Goal: Communication & Community: Answer question/provide support

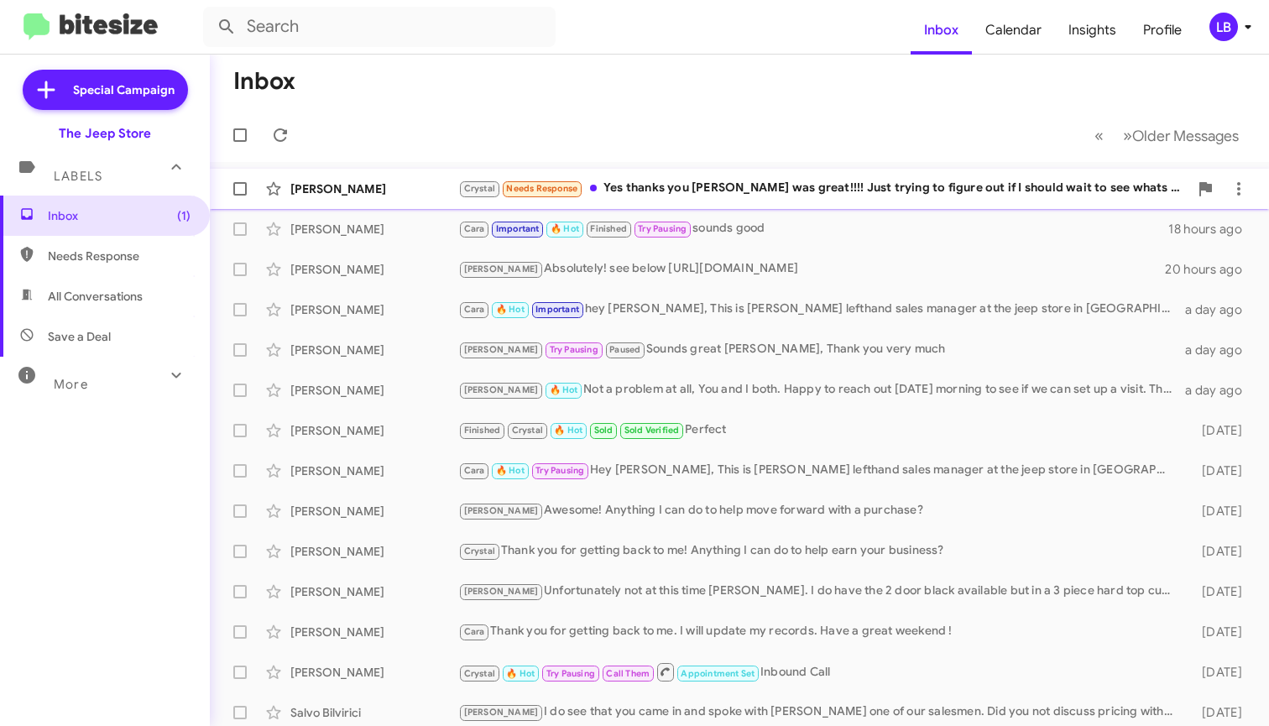
click at [680, 189] on div "Crystal Needs Response Yes thanks you Brian was great!!!! Just trying to figure…" at bounding box center [823, 188] width 730 height 19
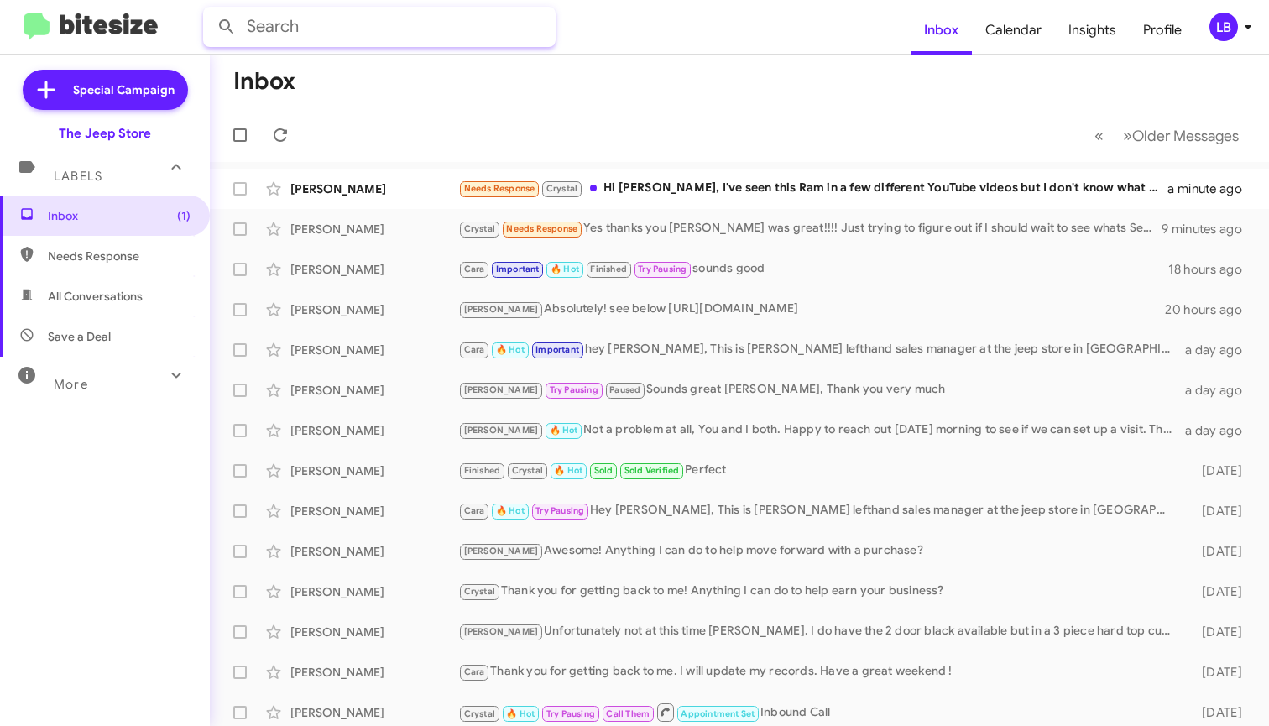
click at [515, 36] on input "text" at bounding box center [379, 27] width 353 height 40
click at [227, 27] on button at bounding box center [227, 27] width 34 height 34
type input "[PERSON_NAME]"
click at [227, 27] on button at bounding box center [227, 27] width 34 height 34
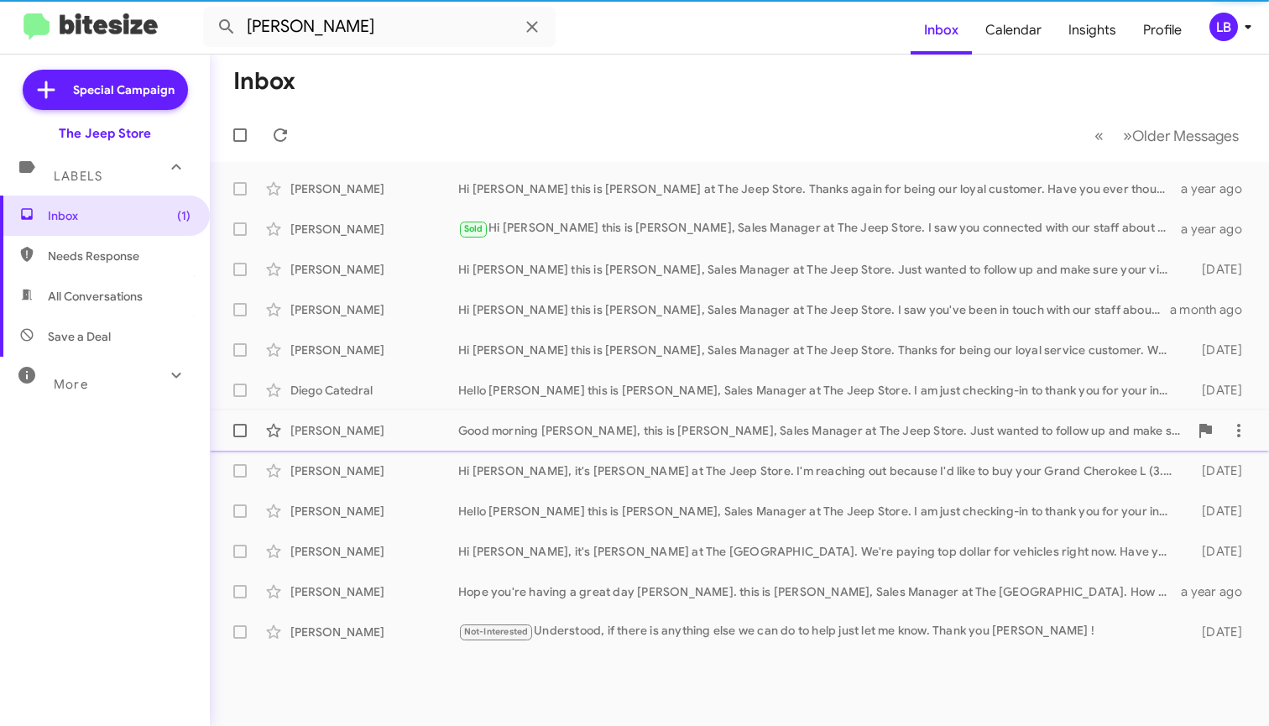
click at [434, 420] on div "[PERSON_NAME] Good morning [PERSON_NAME], this is [PERSON_NAME], Sales Manager …" at bounding box center [739, 431] width 1033 height 34
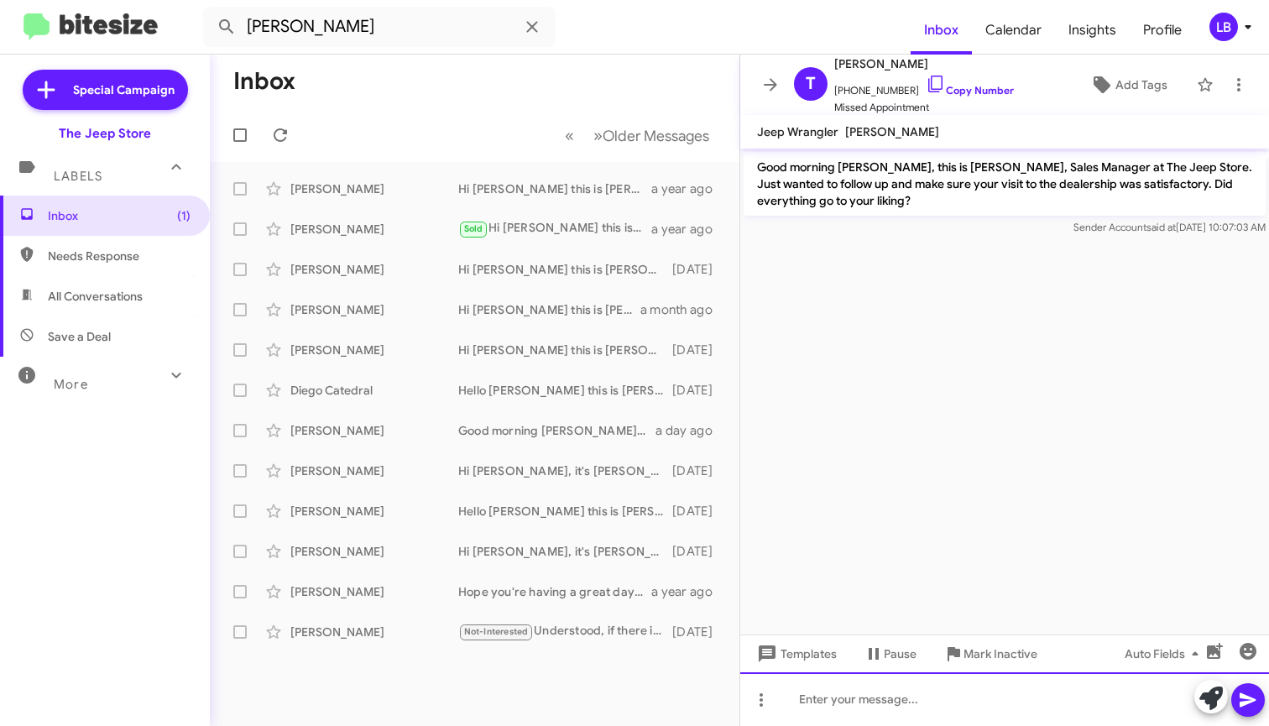
click at [972, 690] on div at bounding box center [1004, 699] width 529 height 54
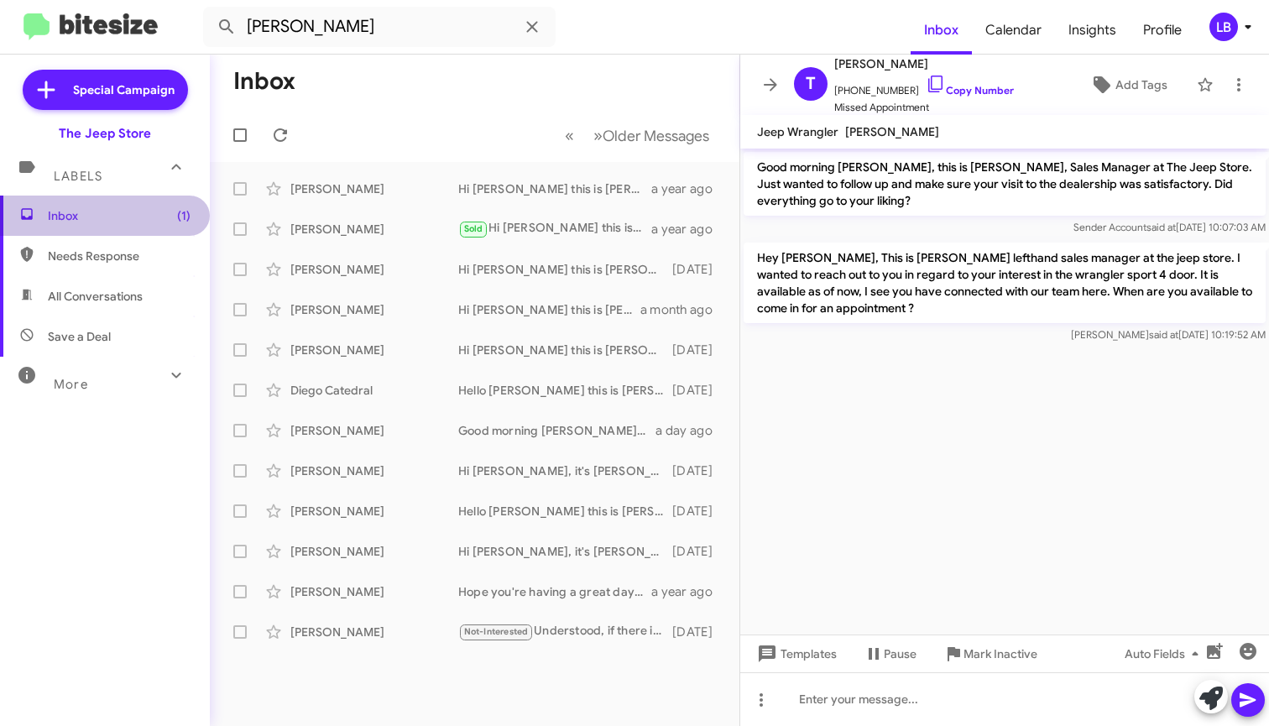
click at [89, 209] on span "Inbox (1)" at bounding box center [119, 215] width 143 height 17
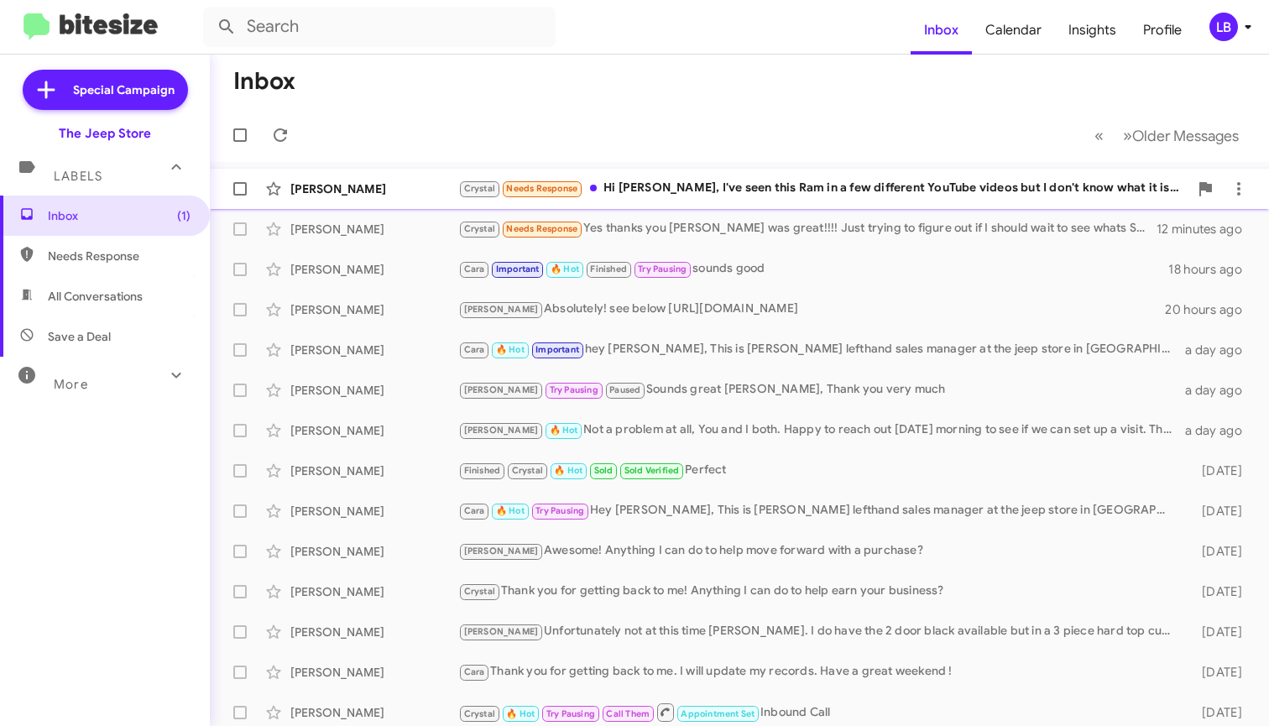
click at [635, 192] on div "Crystal Needs Response Hi [PERSON_NAME], I've seen this Ram in a few different …" at bounding box center [823, 188] width 730 height 19
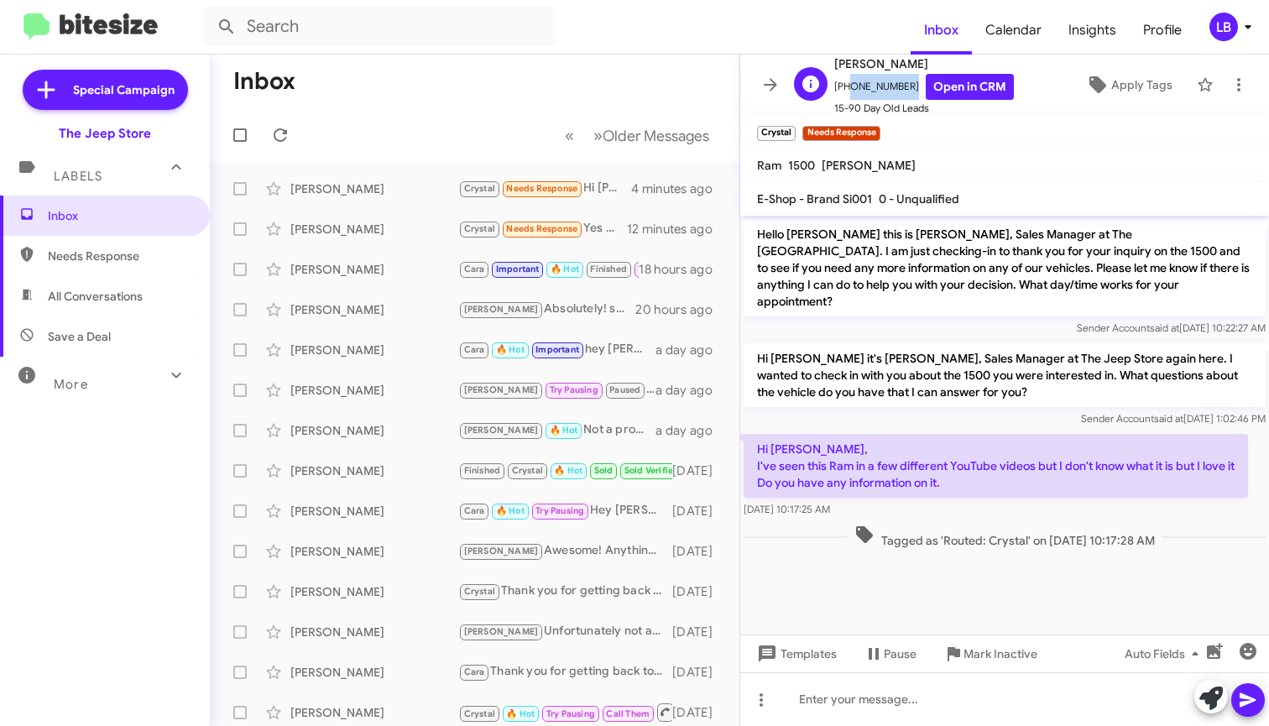
drag, startPoint x: 900, startPoint y: 85, endPoint x: 845, endPoint y: 90, distance: 55.6
click at [845, 90] on span "[PHONE_NUMBER] Open in CRM" at bounding box center [924, 87] width 180 height 26
drag, startPoint x: 901, startPoint y: 86, endPoint x: 845, endPoint y: 86, distance: 55.4
click at [845, 86] on span "[PHONE_NUMBER] Open in CRM" at bounding box center [924, 87] width 180 height 26
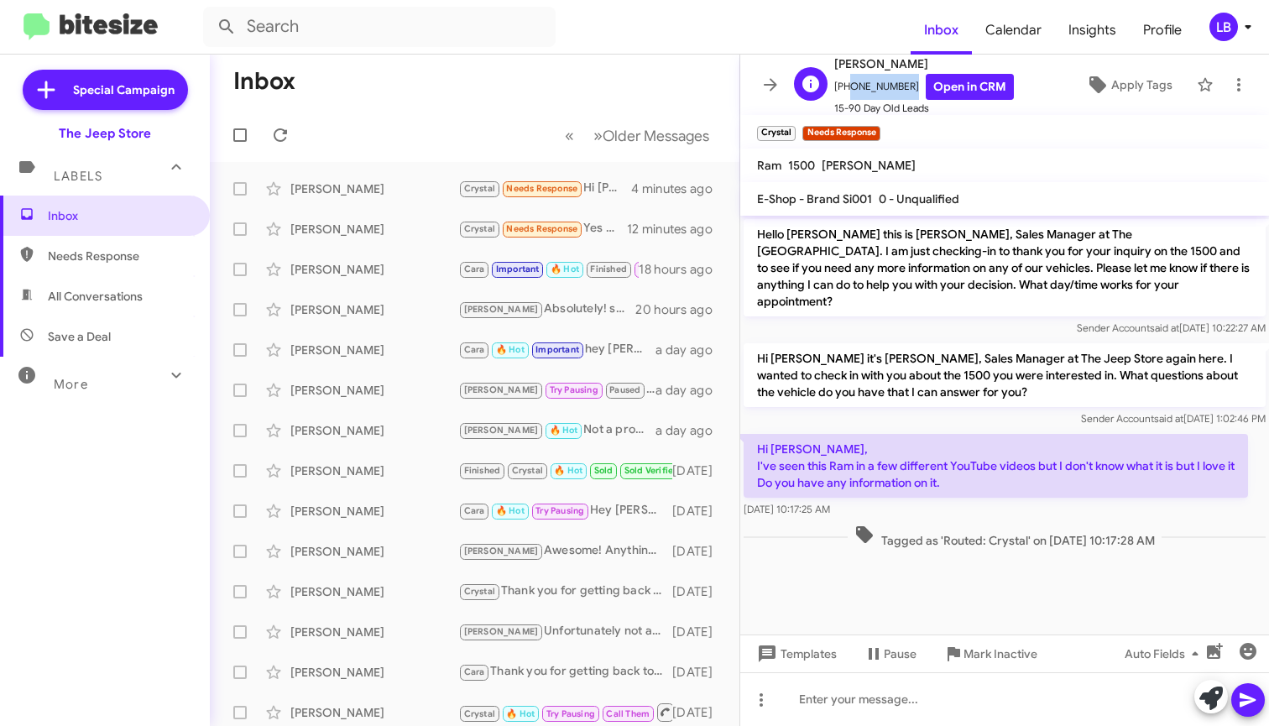
copy span "7325477767"
